Goal: Information Seeking & Learning: Learn about a topic

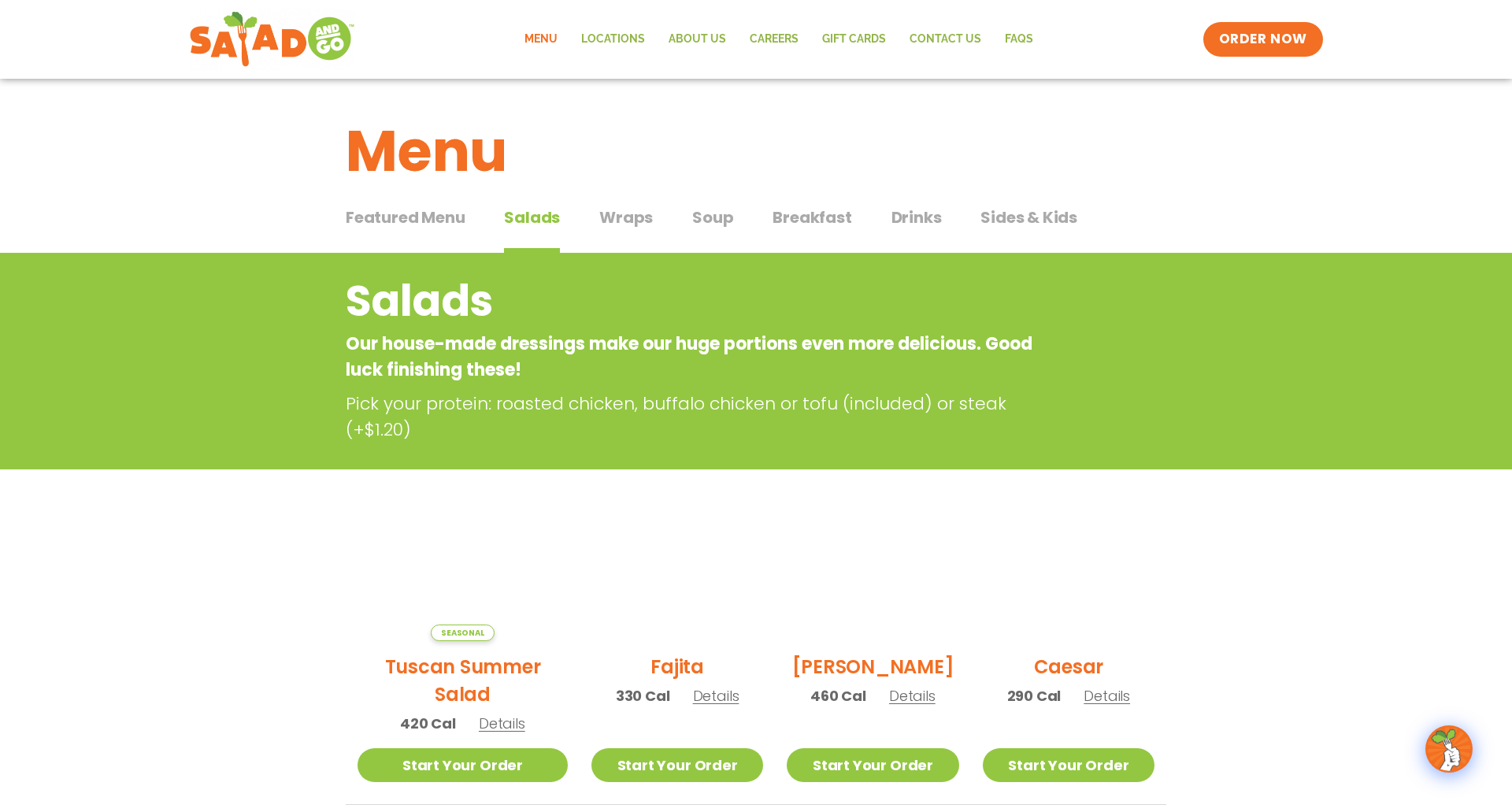
click at [558, 40] on link "Menu" at bounding box center [540, 40] width 57 height 36
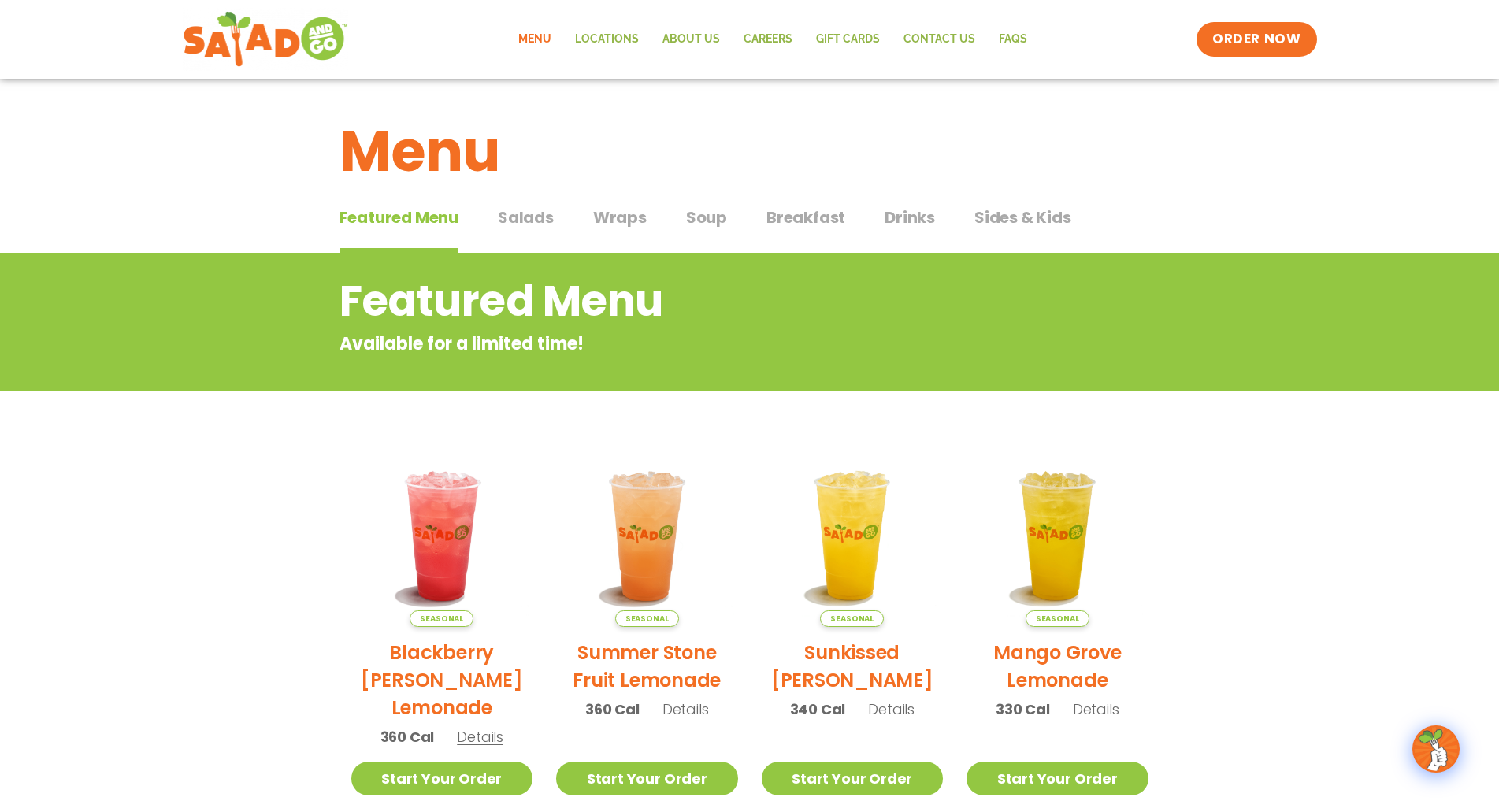
click at [534, 221] on span "Salads" at bounding box center [526, 217] width 56 height 23
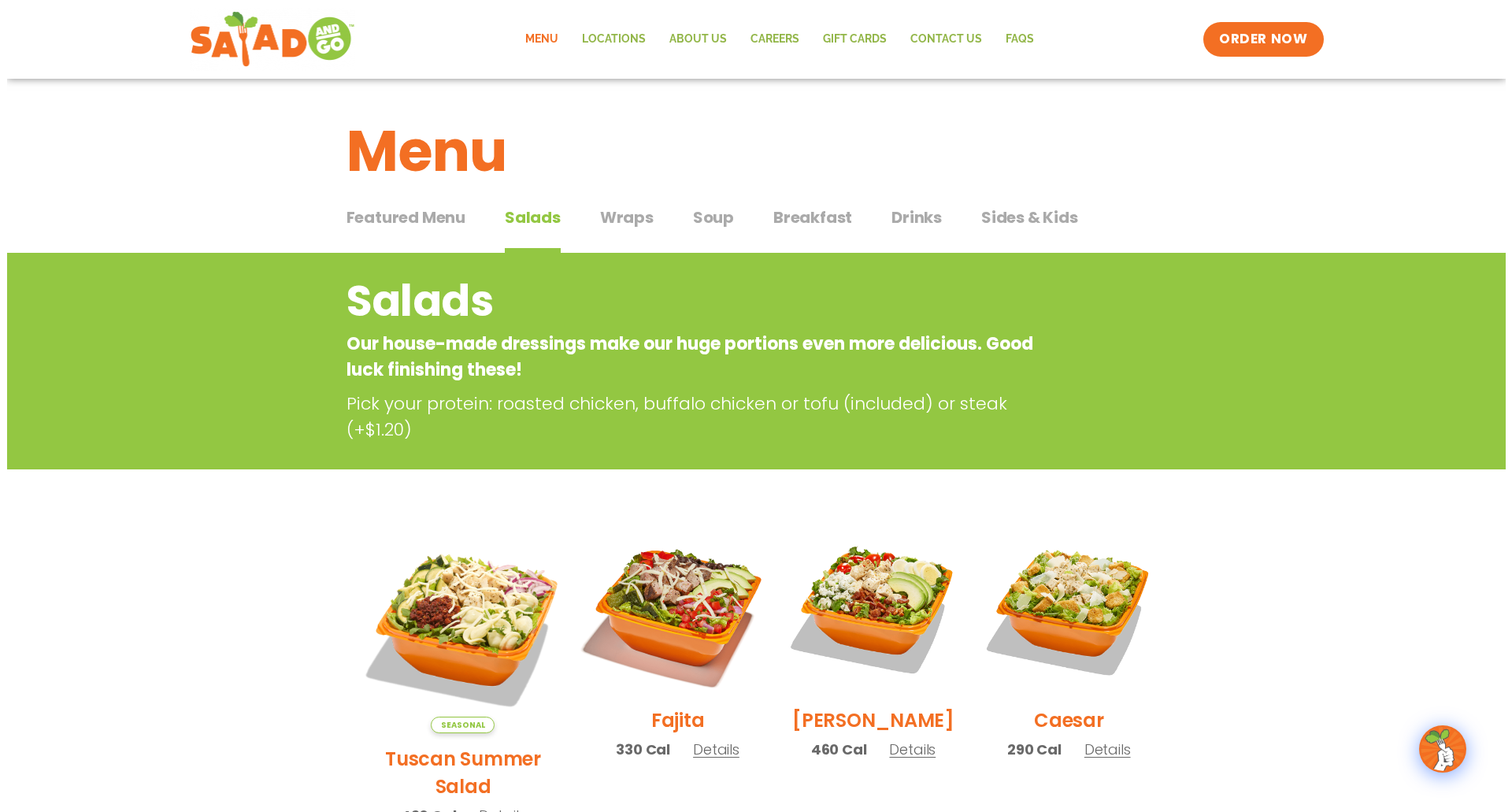
scroll to position [236, 0]
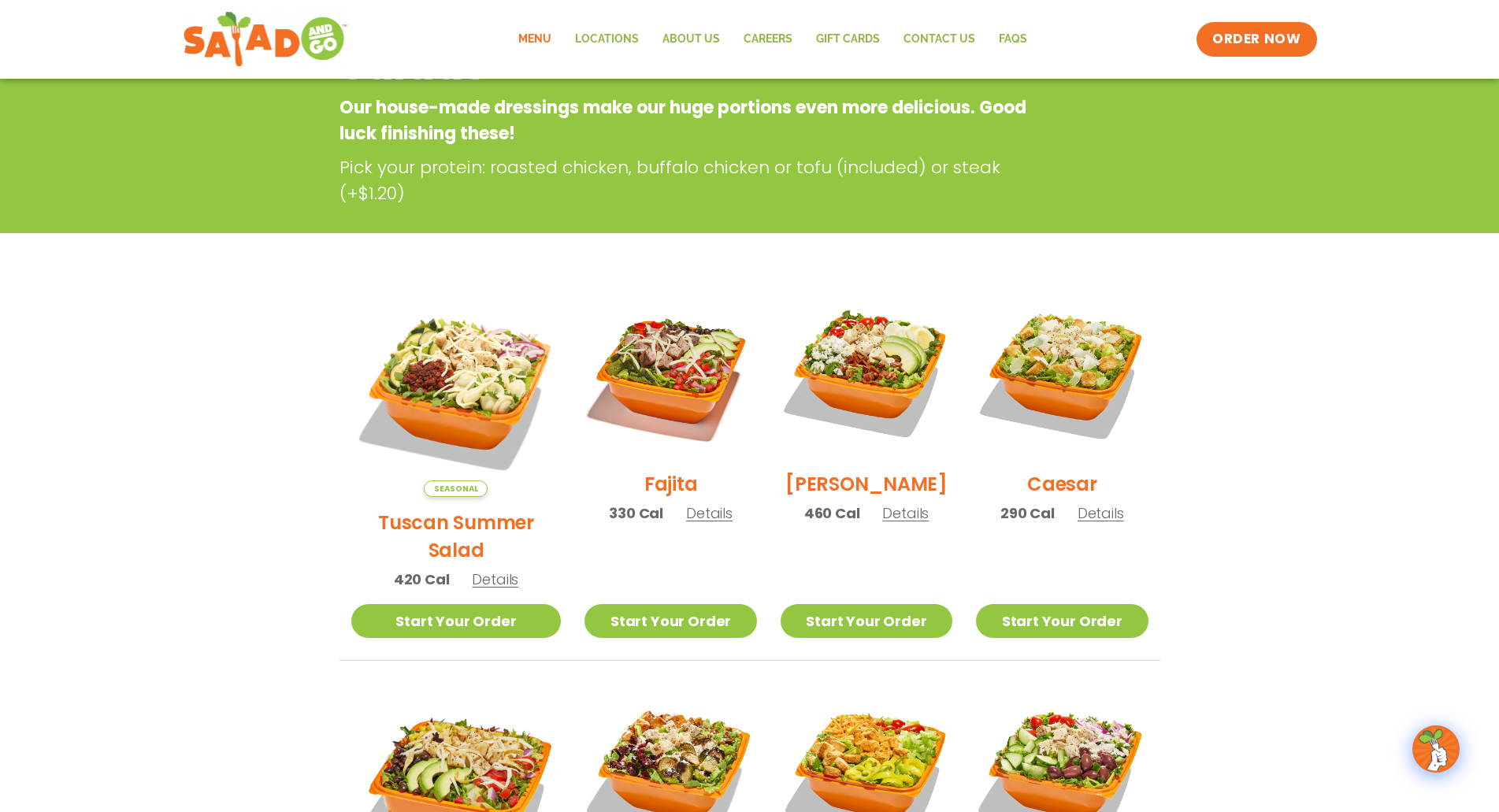
click at [1094, 522] on span "Details" at bounding box center [1100, 513] width 46 height 20
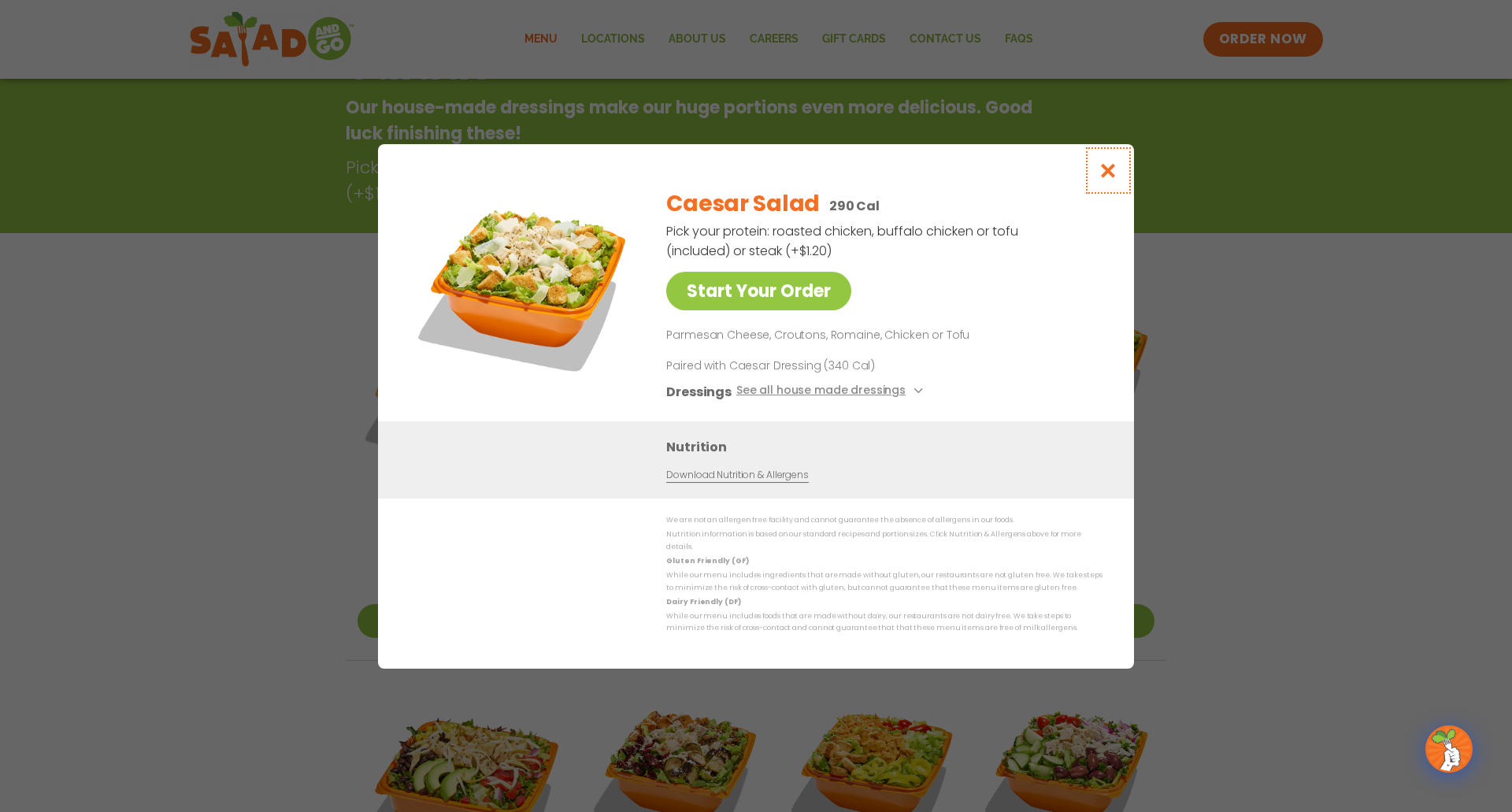
click at [1107, 178] on icon "Close modal" at bounding box center [1108, 171] width 20 height 16
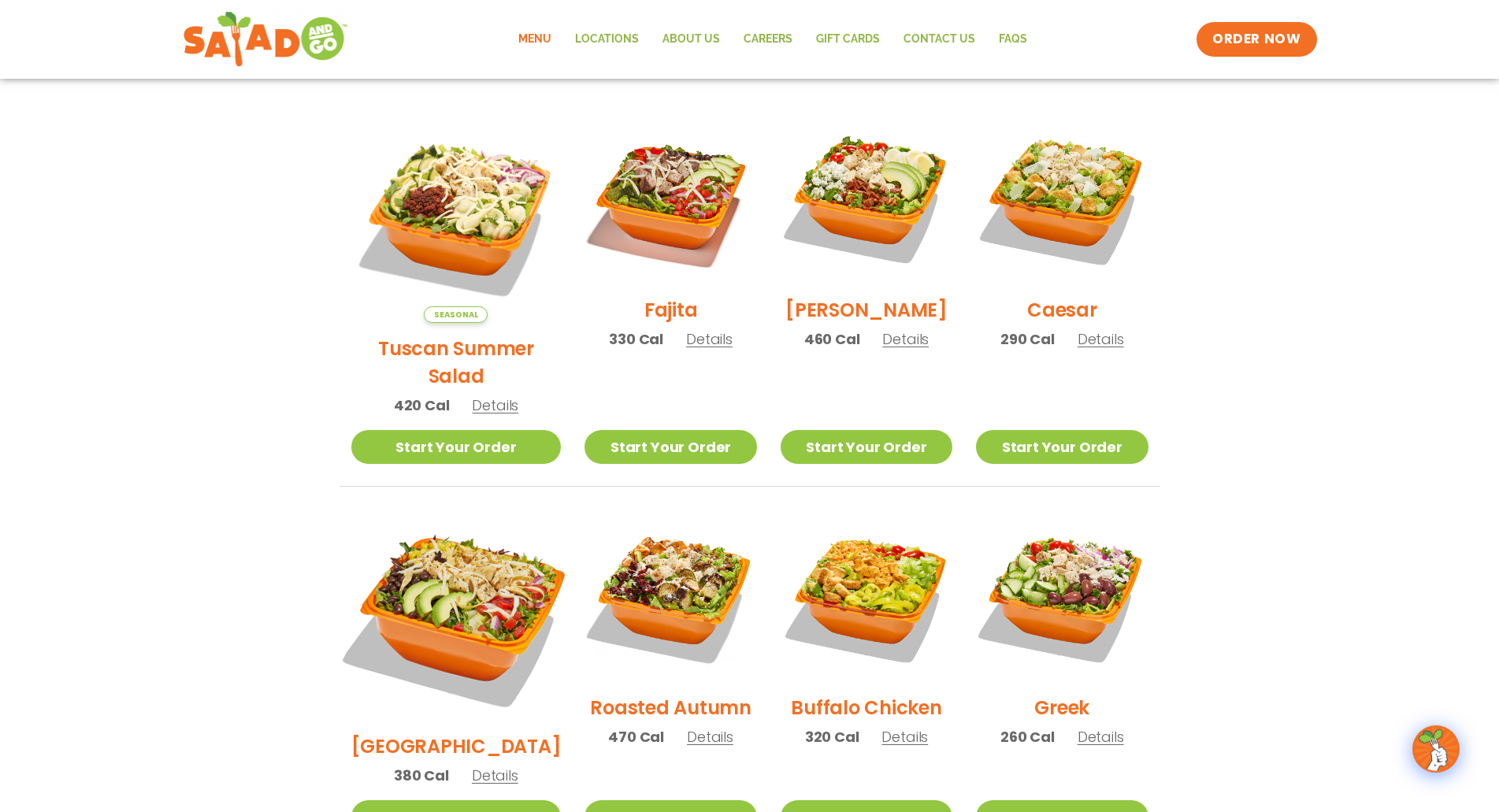
scroll to position [567, 0]
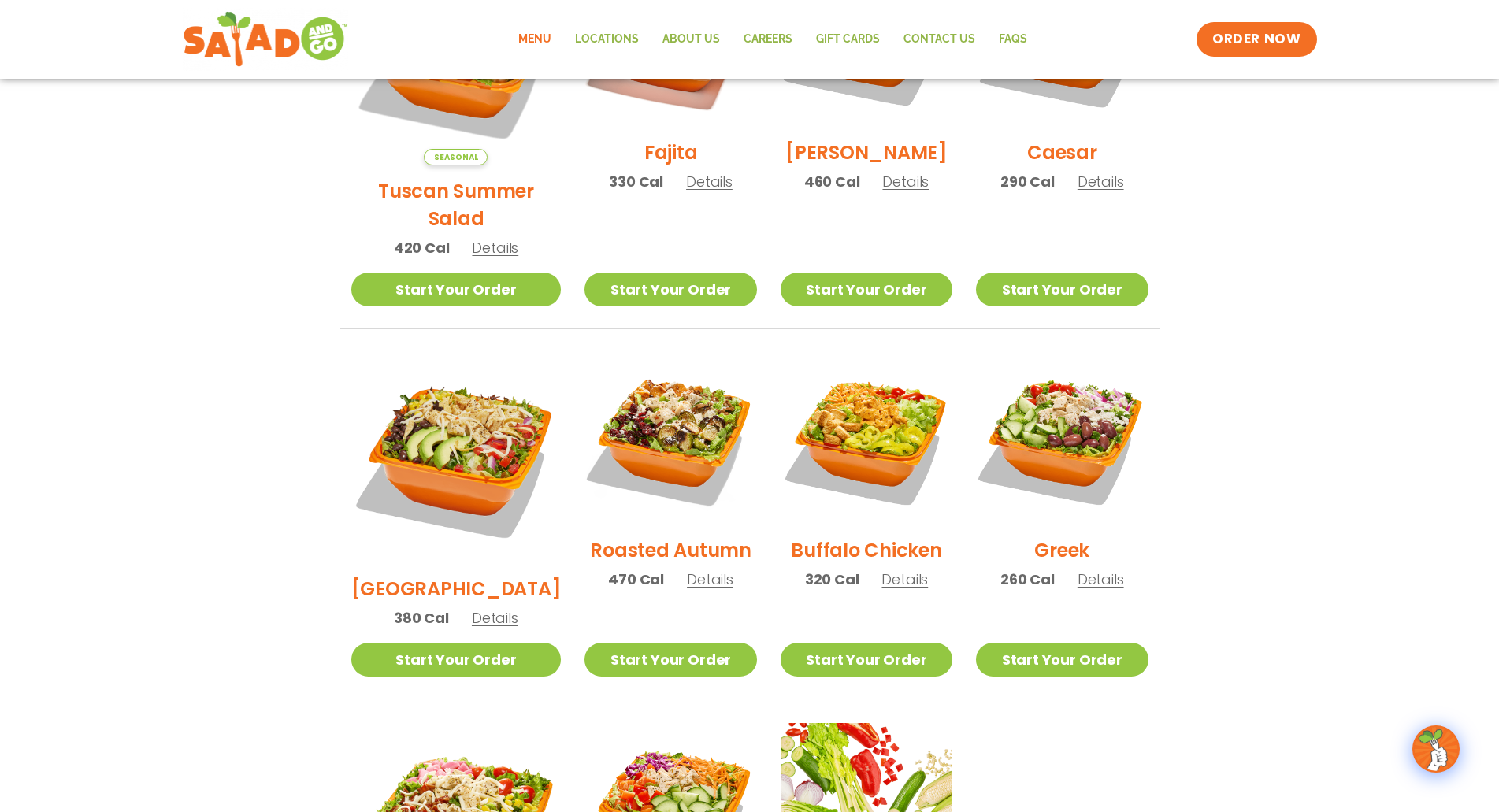
click at [450, 408] on img at bounding box center [456, 457] width 210 height 210
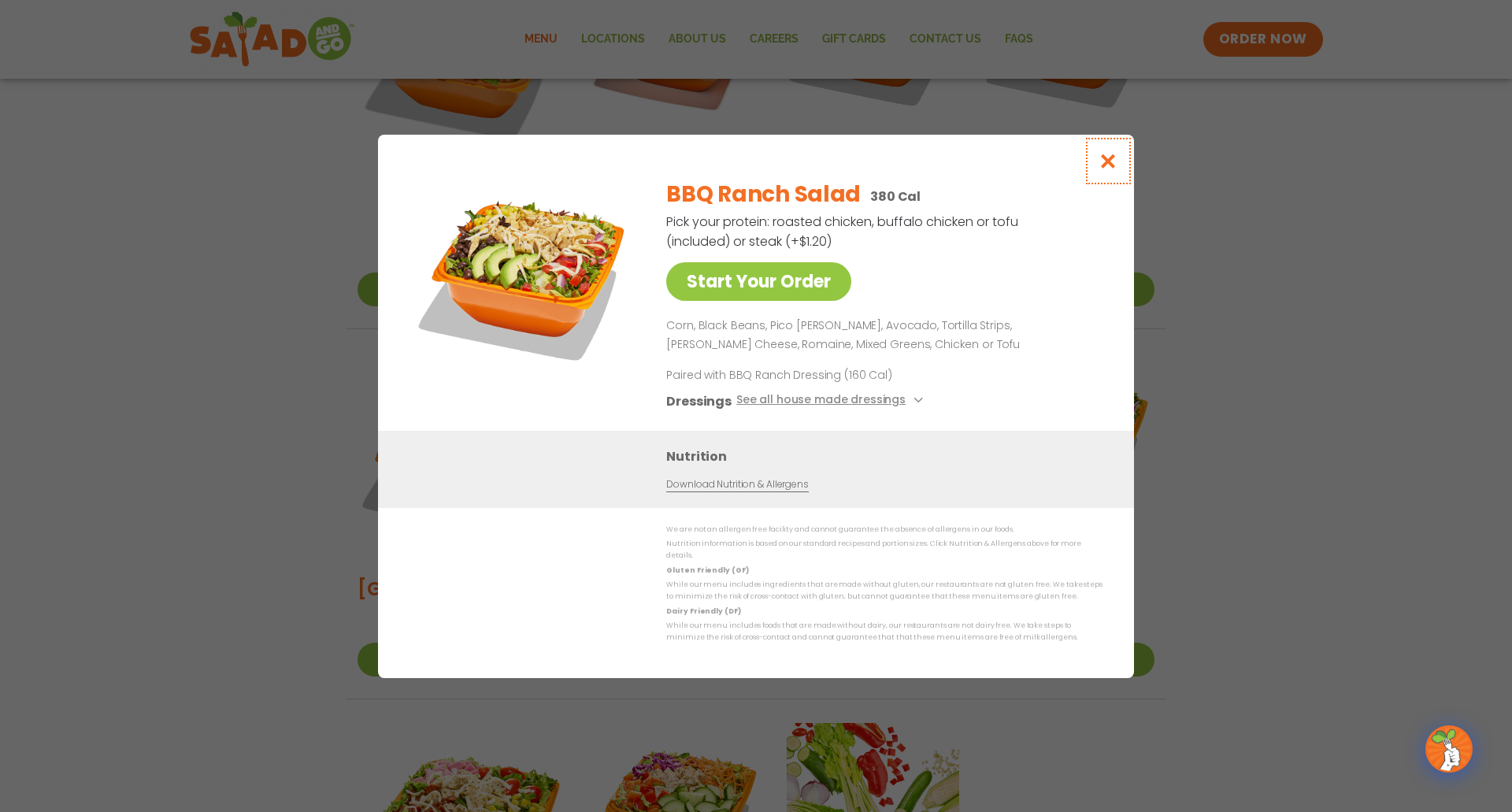
click at [1111, 163] on icon "Close modal" at bounding box center [1108, 161] width 20 height 16
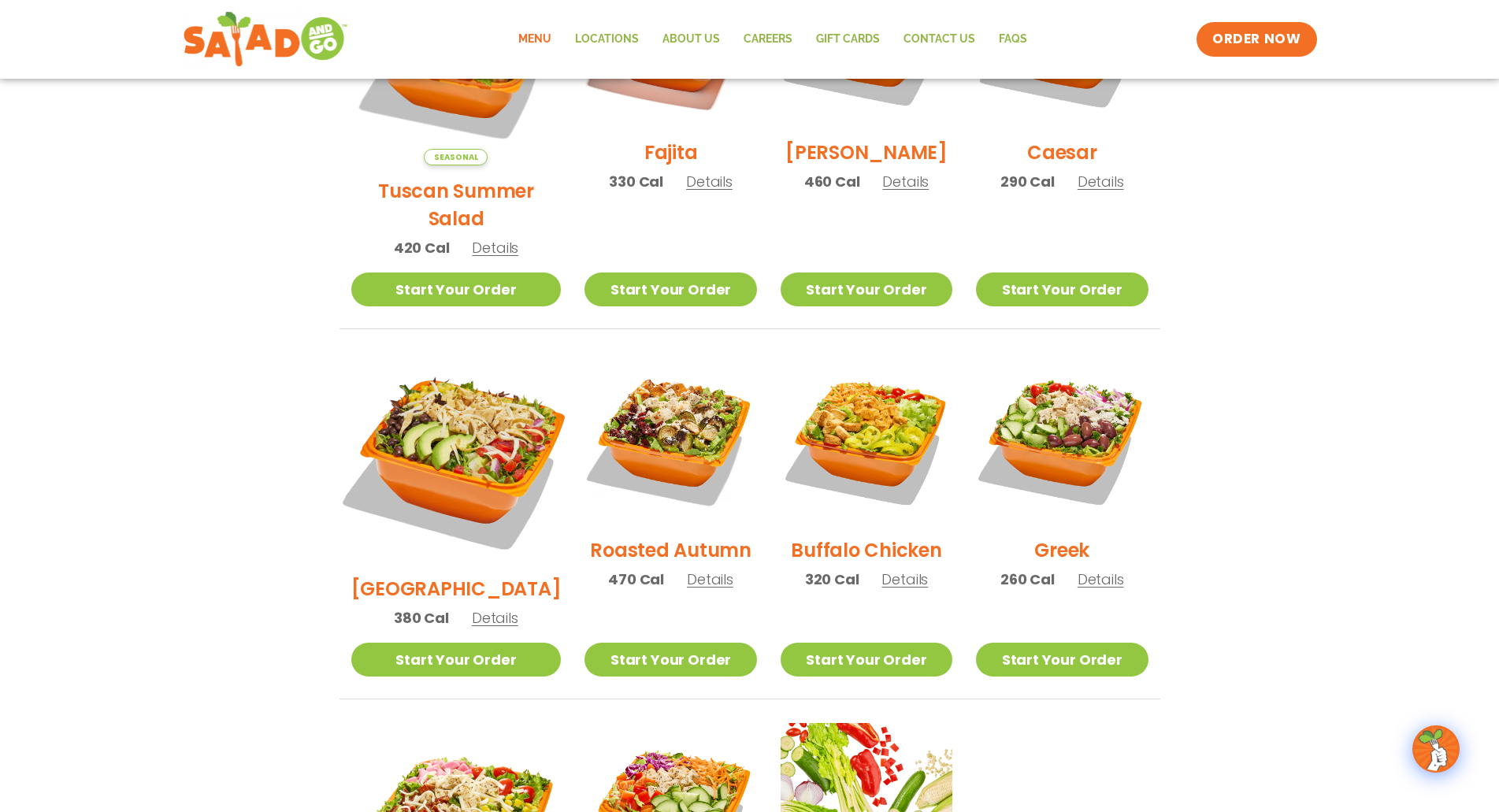
scroll to position [725, 0]
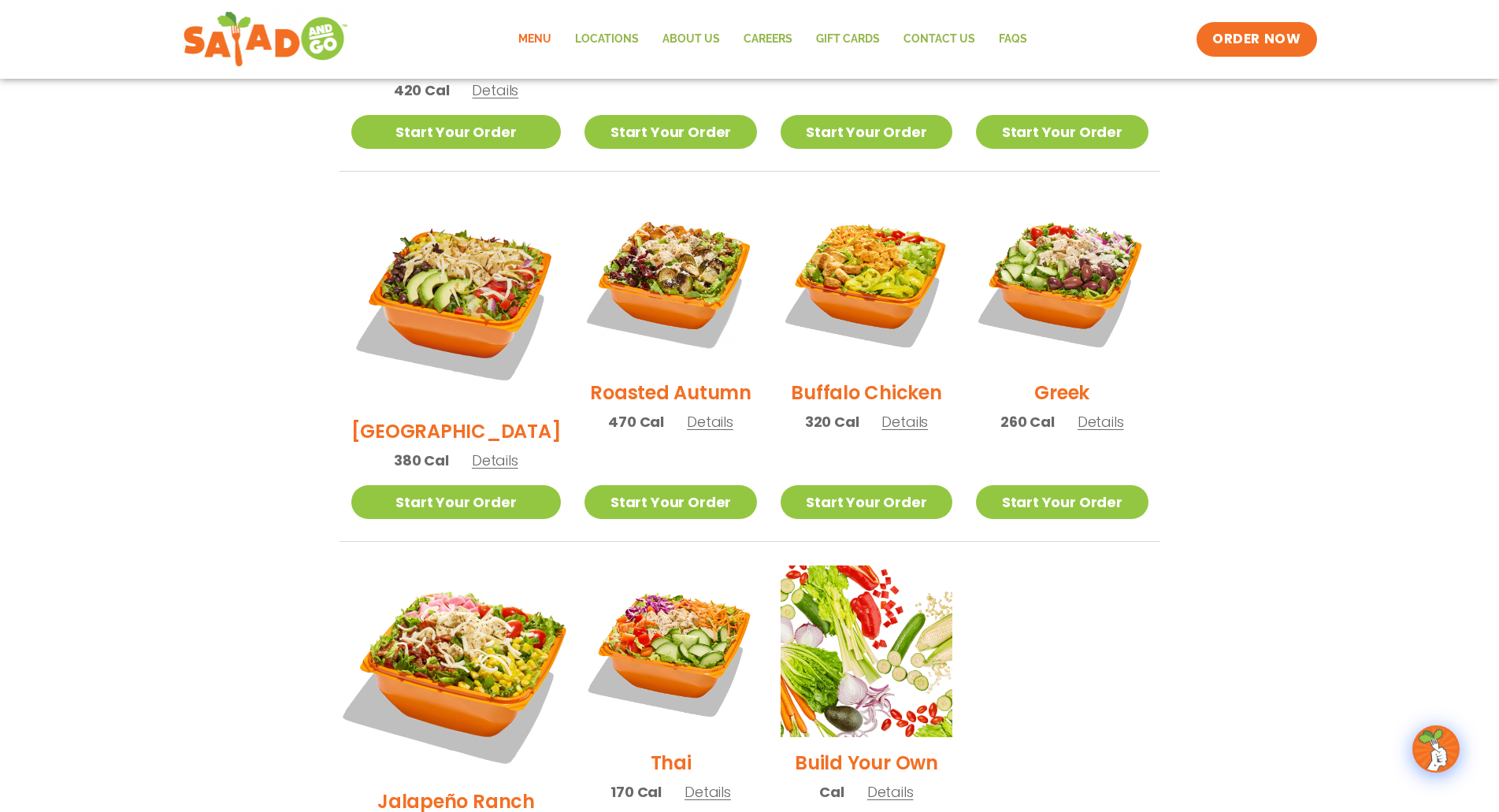
click at [429, 618] on img at bounding box center [455, 670] width 246 height 246
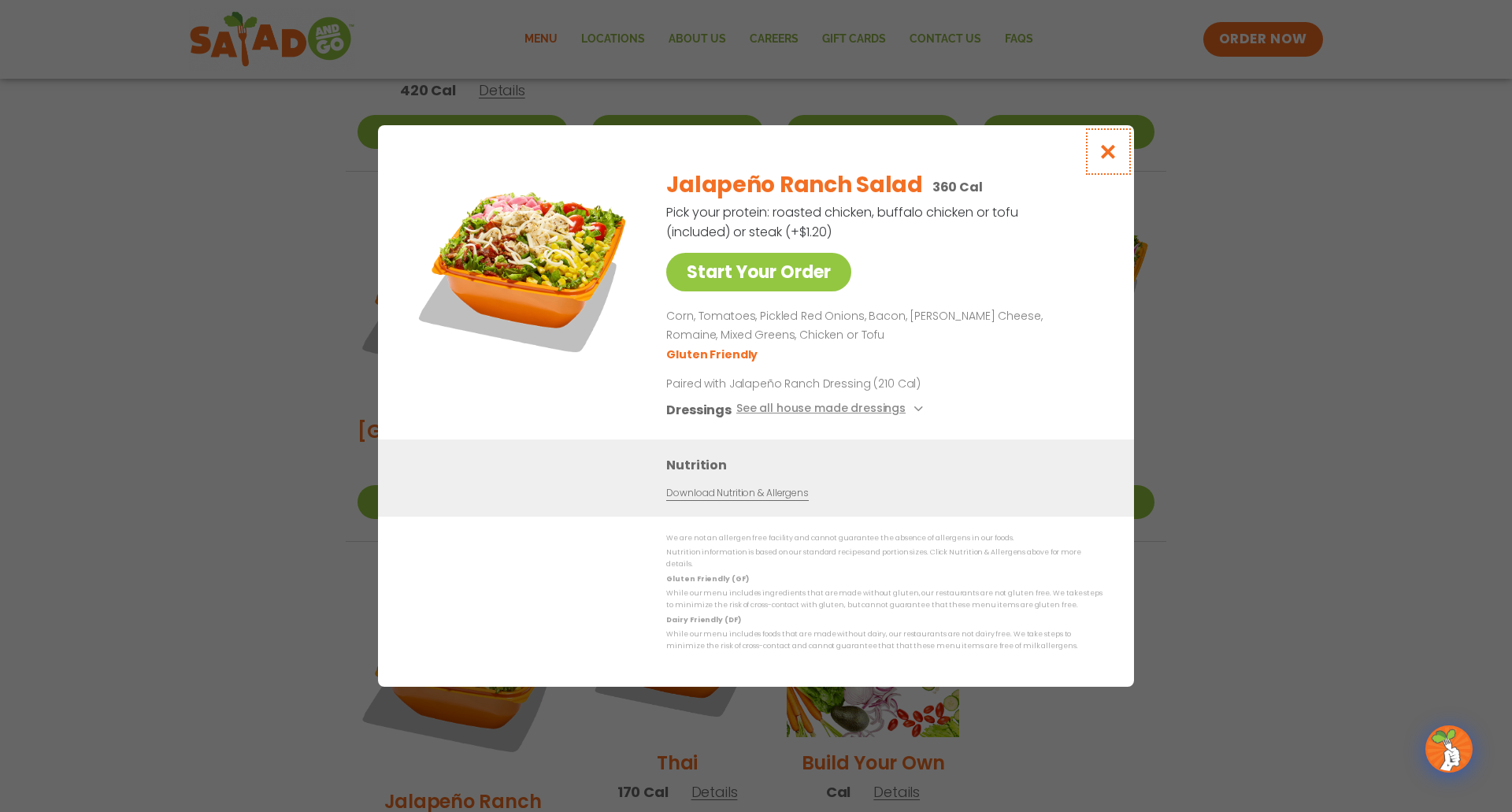
click at [1117, 158] on icon "Close modal" at bounding box center [1108, 152] width 20 height 16
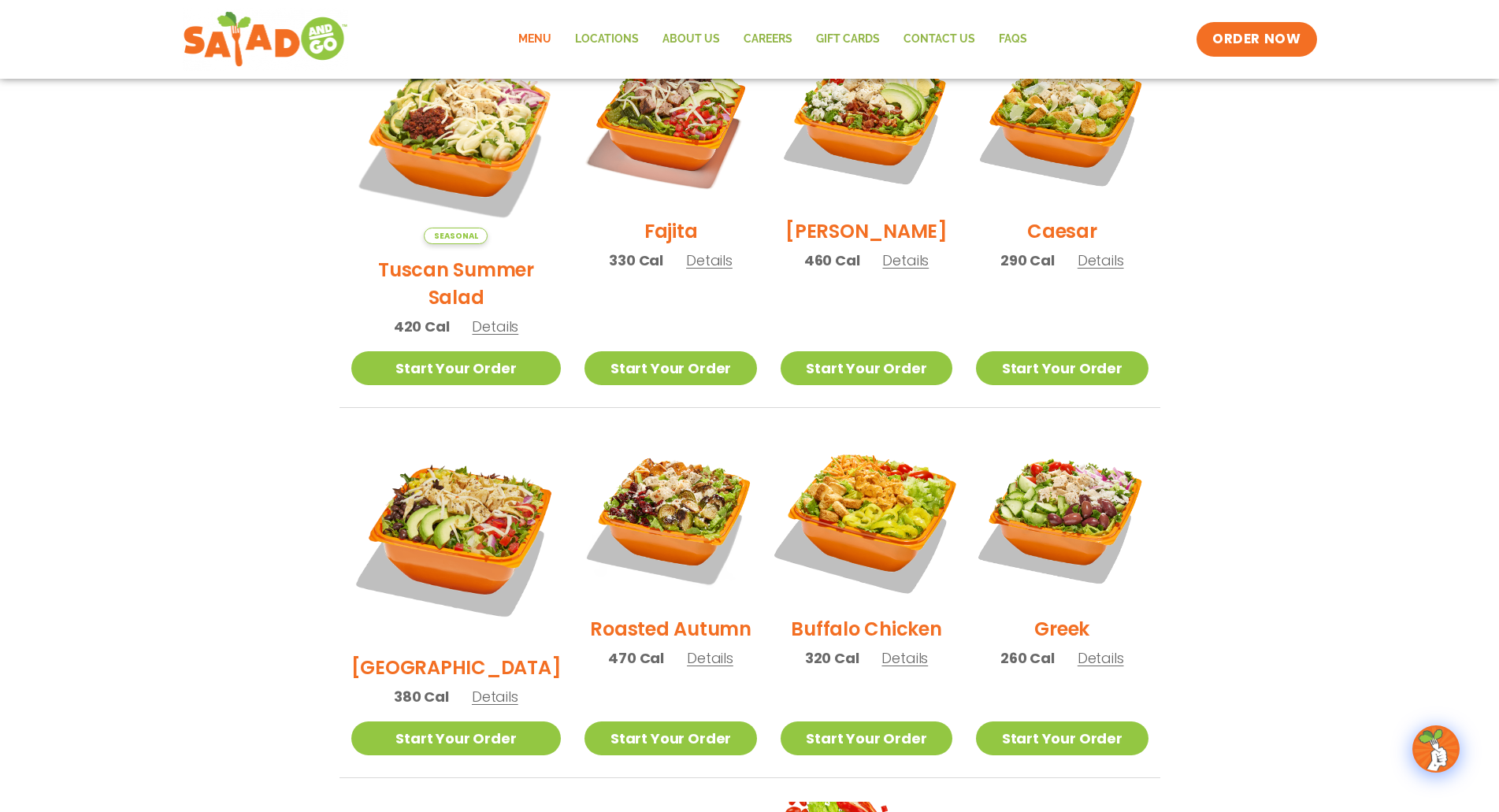
scroll to position [331, 0]
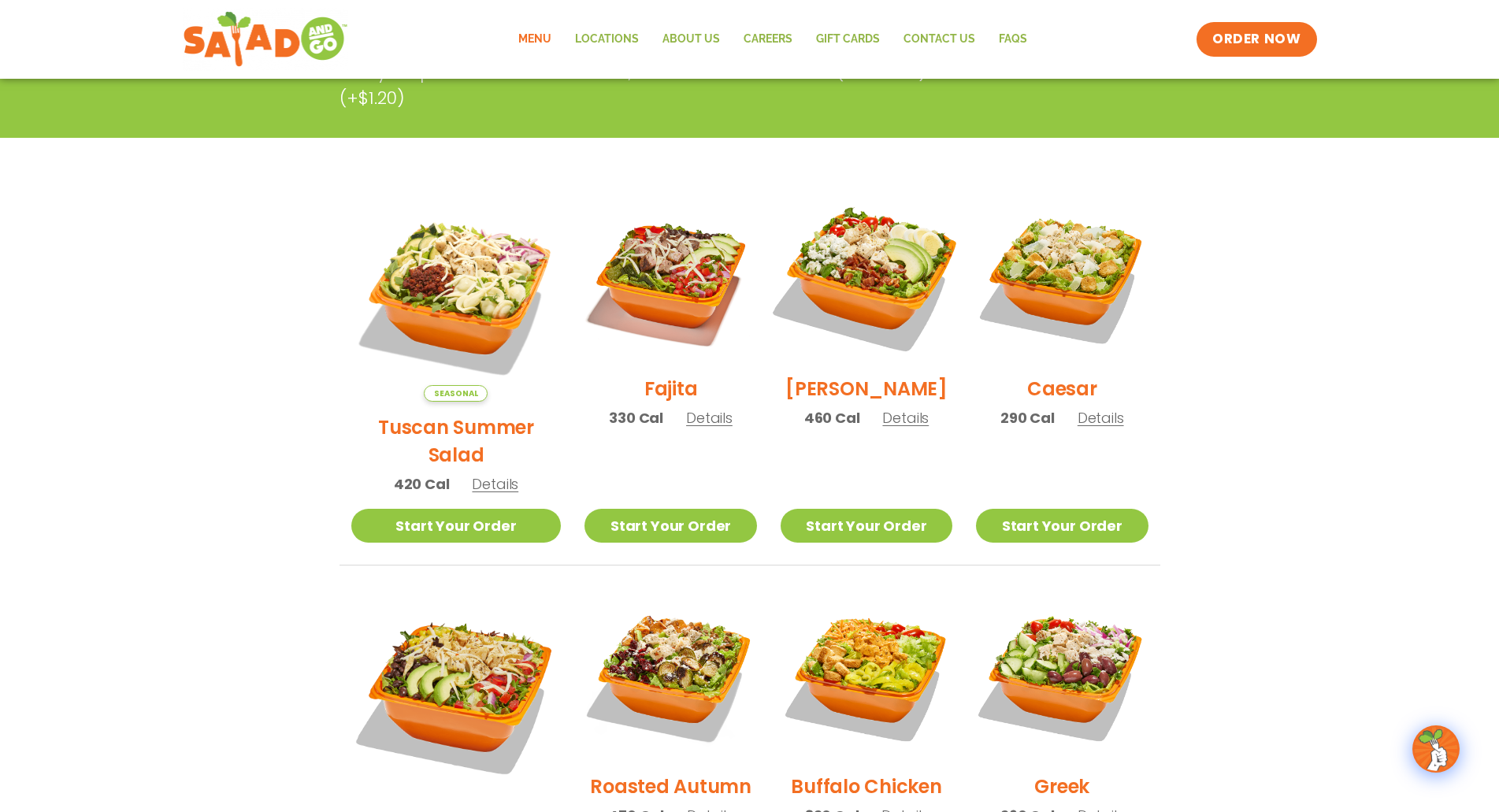
click at [851, 285] on img at bounding box center [865, 276] width 201 height 201
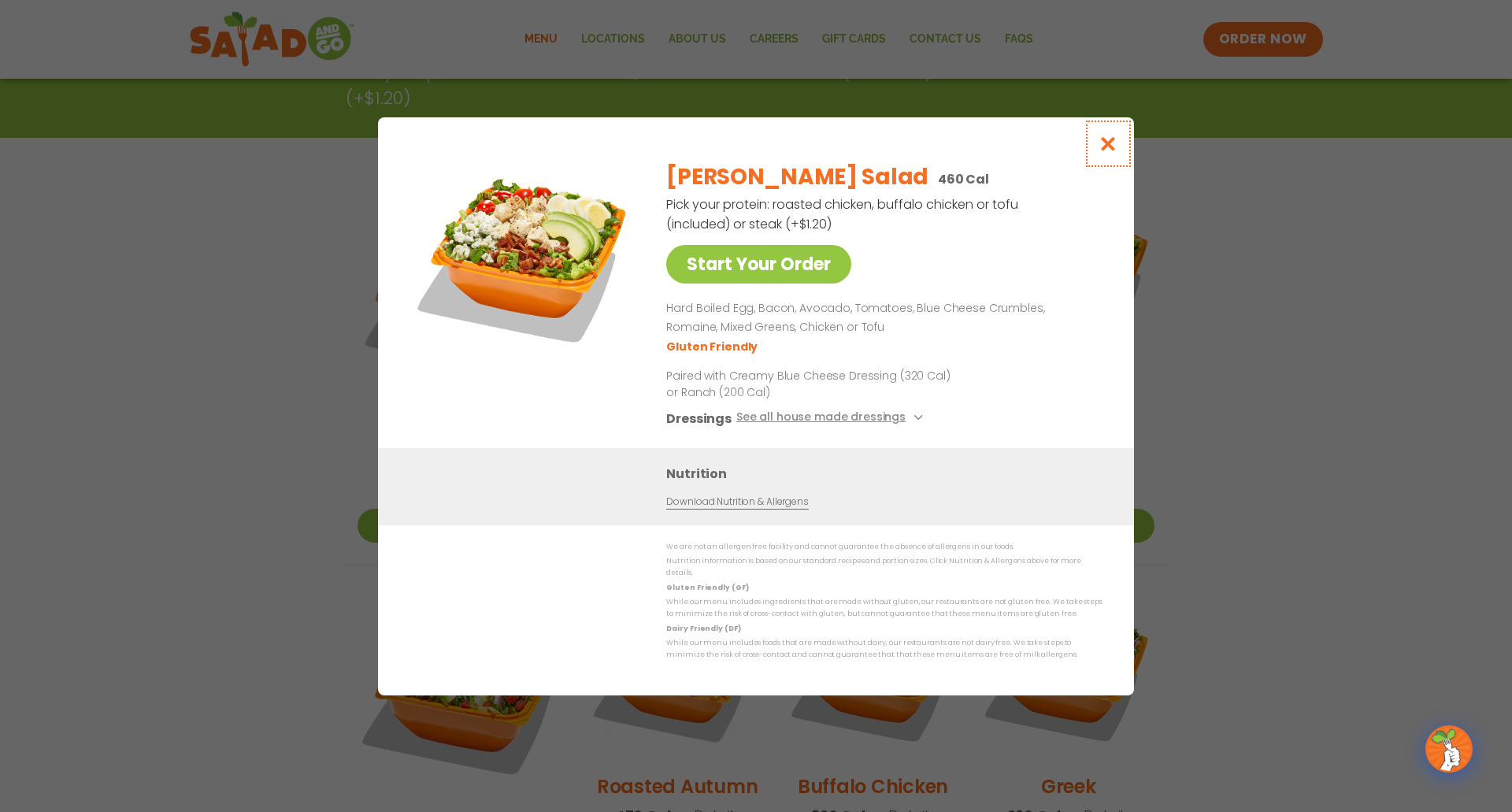
click at [1107, 144] on icon "Close modal" at bounding box center [1108, 143] width 20 height 16
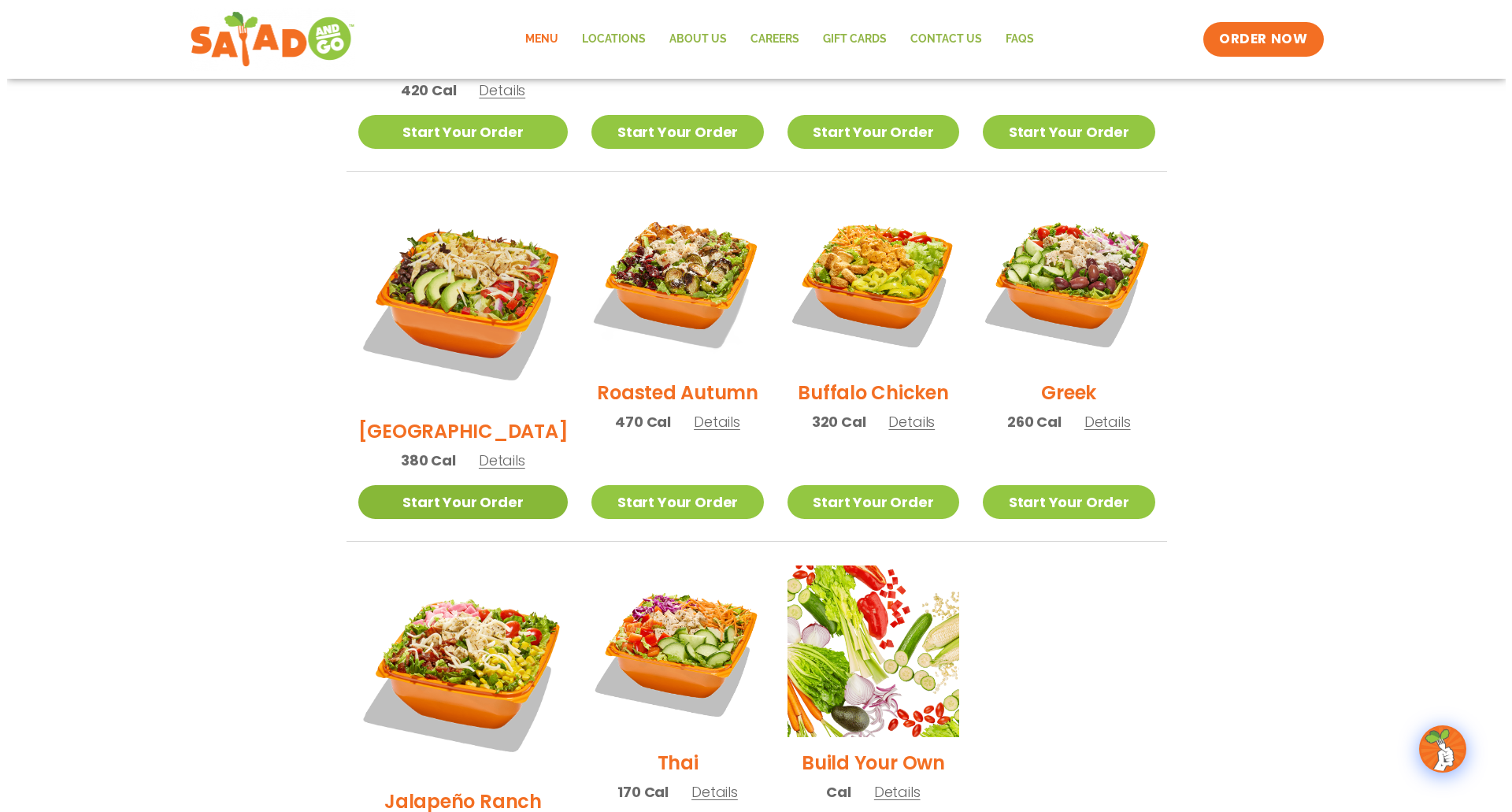
scroll to position [804, 0]
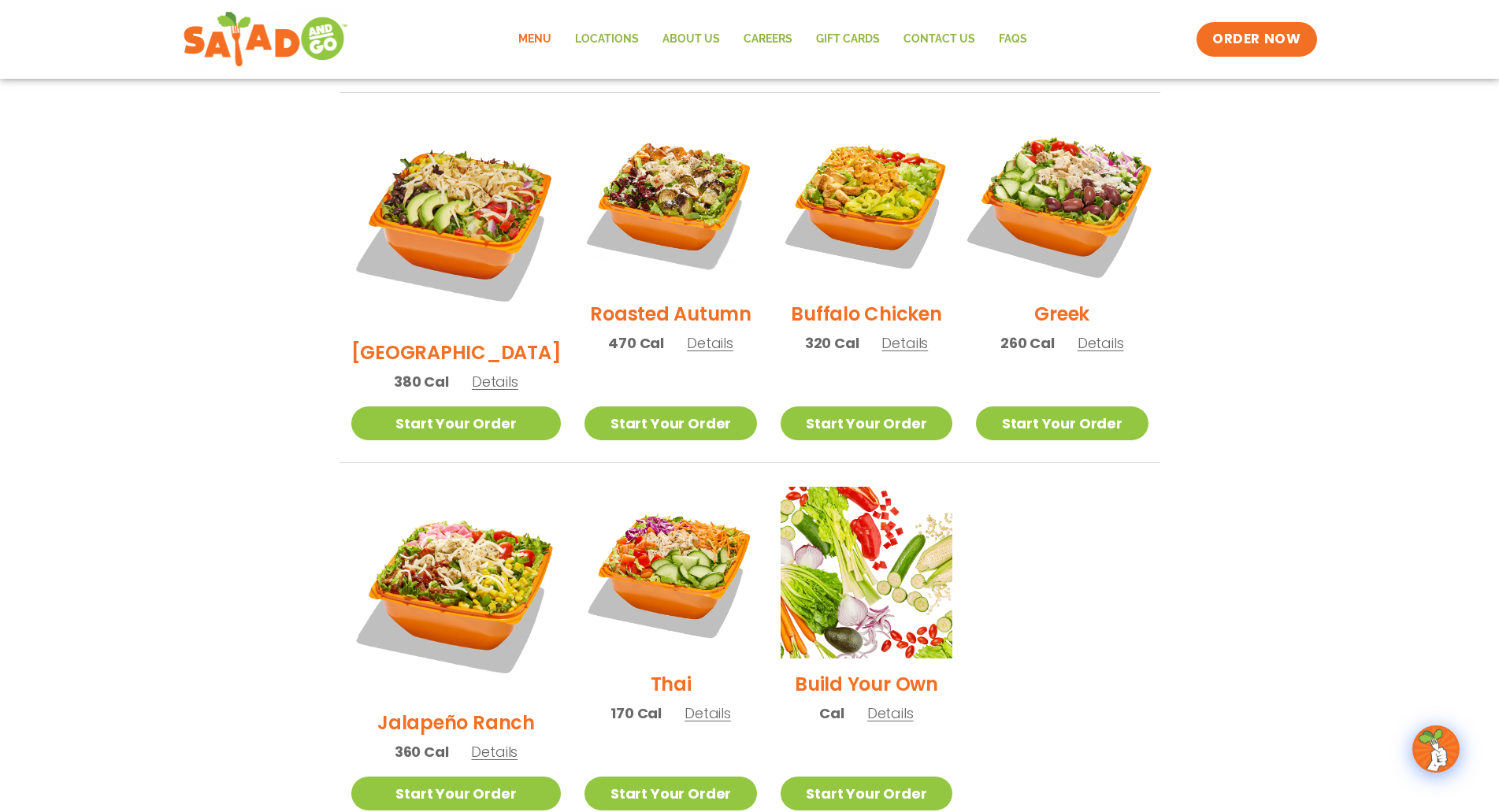
click at [1060, 194] on img at bounding box center [1061, 202] width 201 height 201
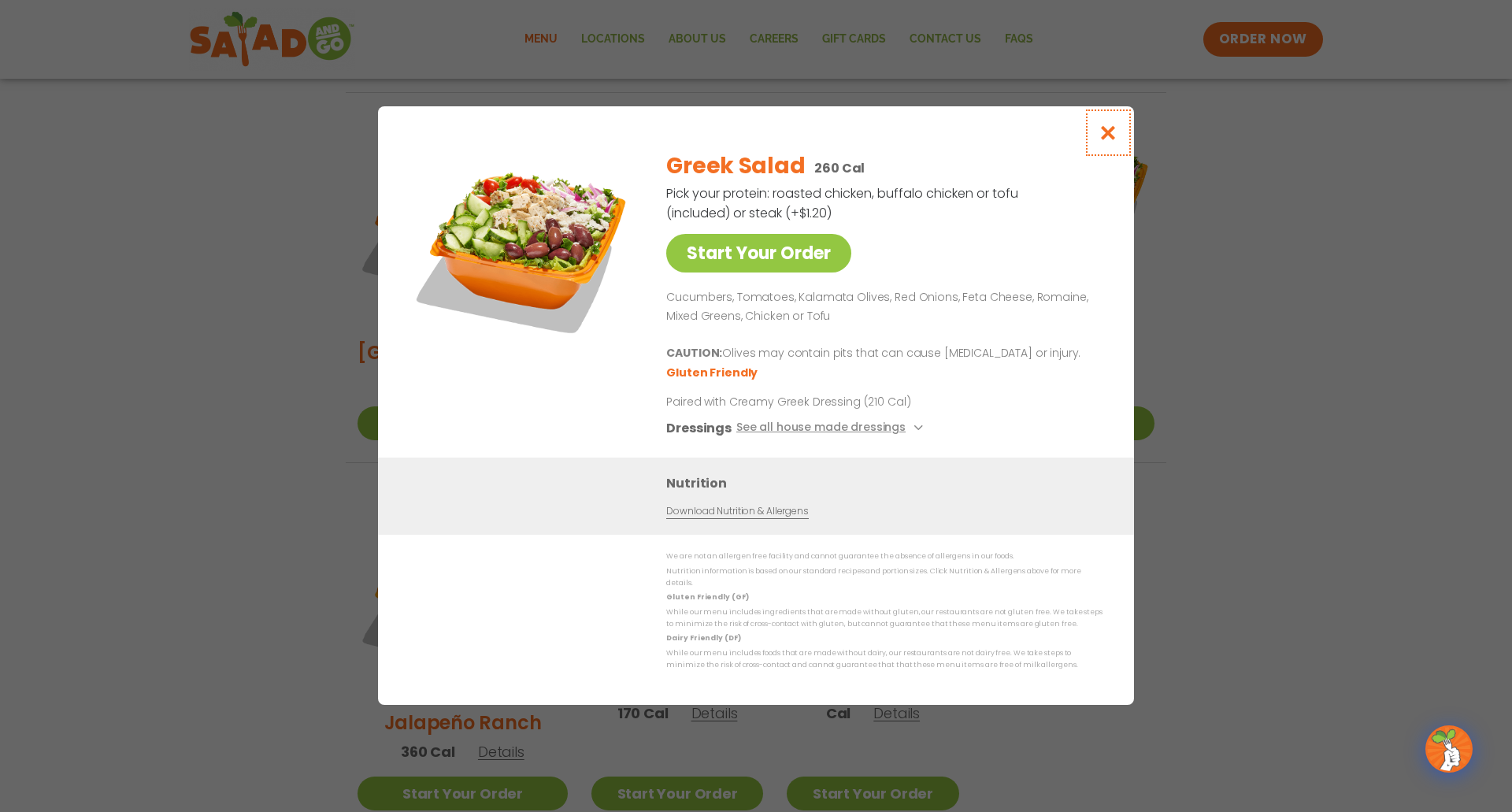
click at [1115, 136] on icon "Close modal" at bounding box center [1108, 133] width 20 height 16
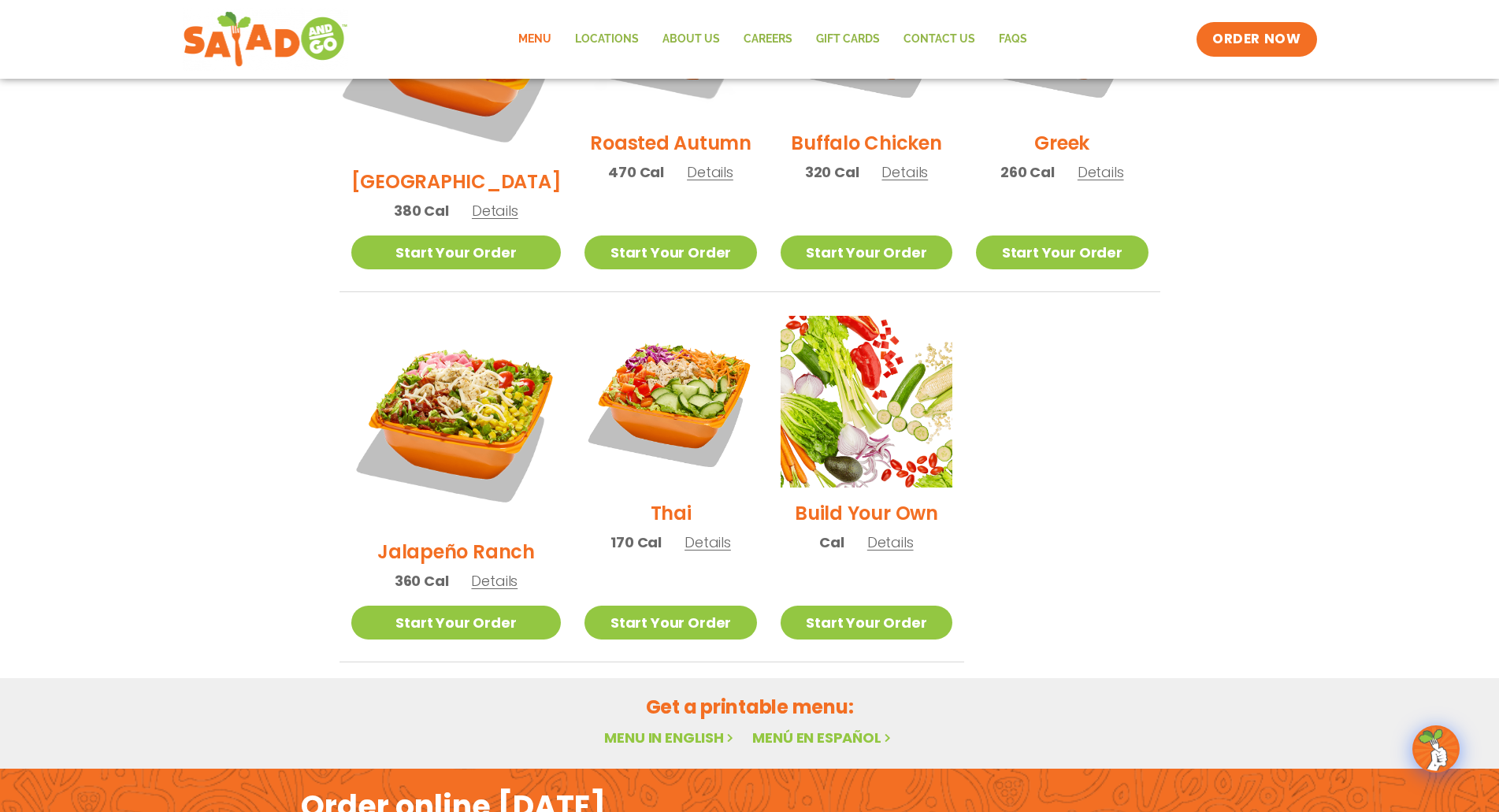
scroll to position [424, 0]
